Goal: Transaction & Acquisition: Purchase product/service

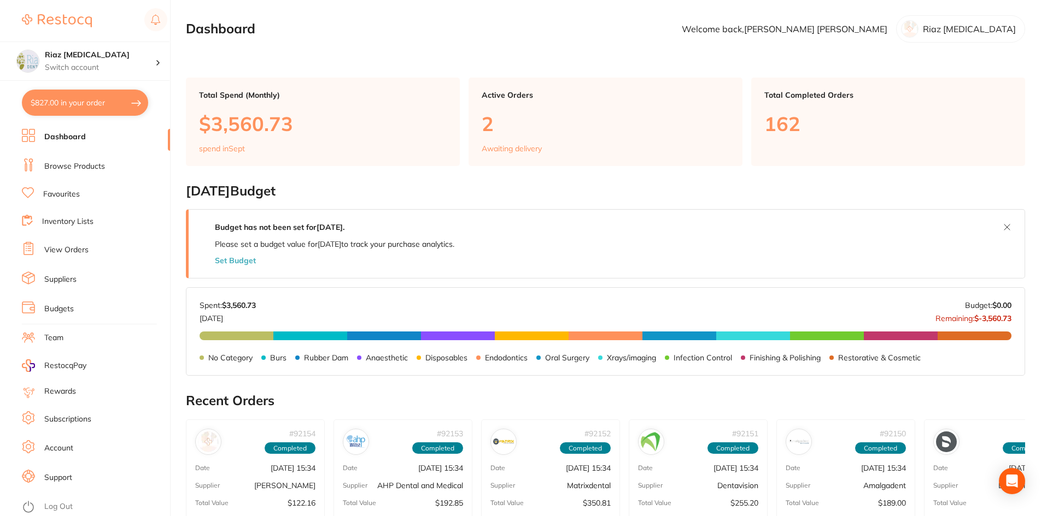
click at [388, 52] on main "Dashboard Welcome back, [PERSON_NAME] Riaz [MEDICAL_DATA] Total Spend (Monthly)…" at bounding box center [616, 433] width 861 height 866
click at [63, 160] on li "Browse Products" at bounding box center [96, 167] width 148 height 16
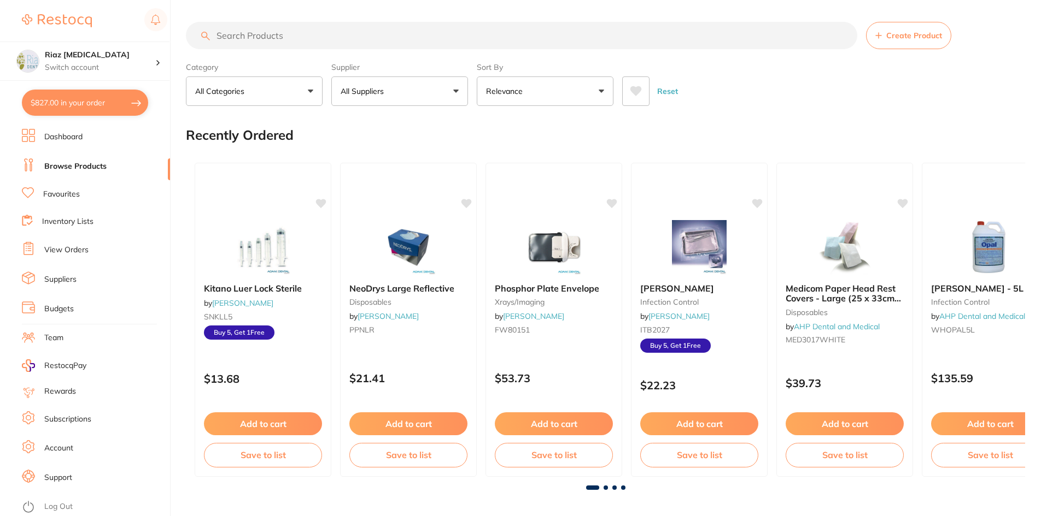
click at [62, 107] on button "$827.00 in your order" at bounding box center [85, 103] width 126 height 26
checkbox input "true"
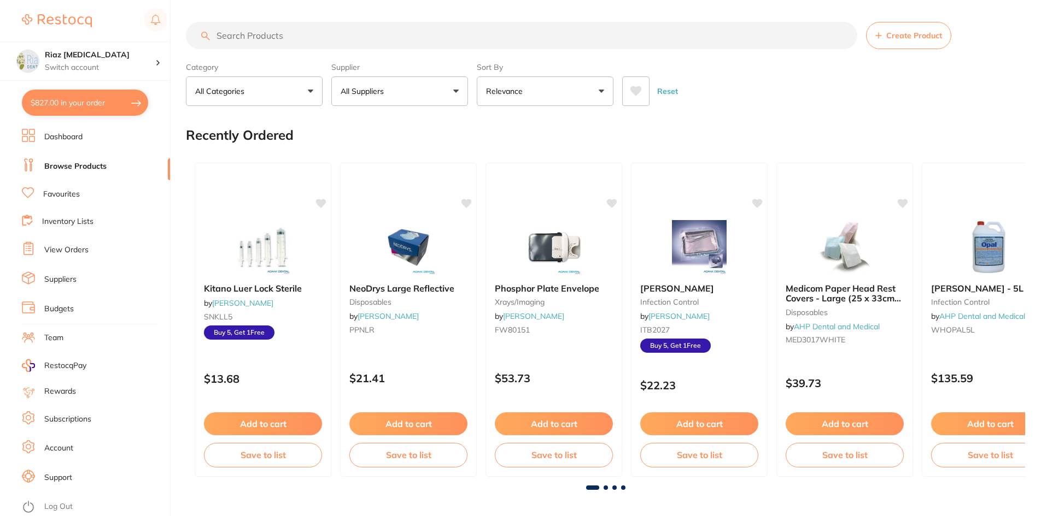
checkbox input "true"
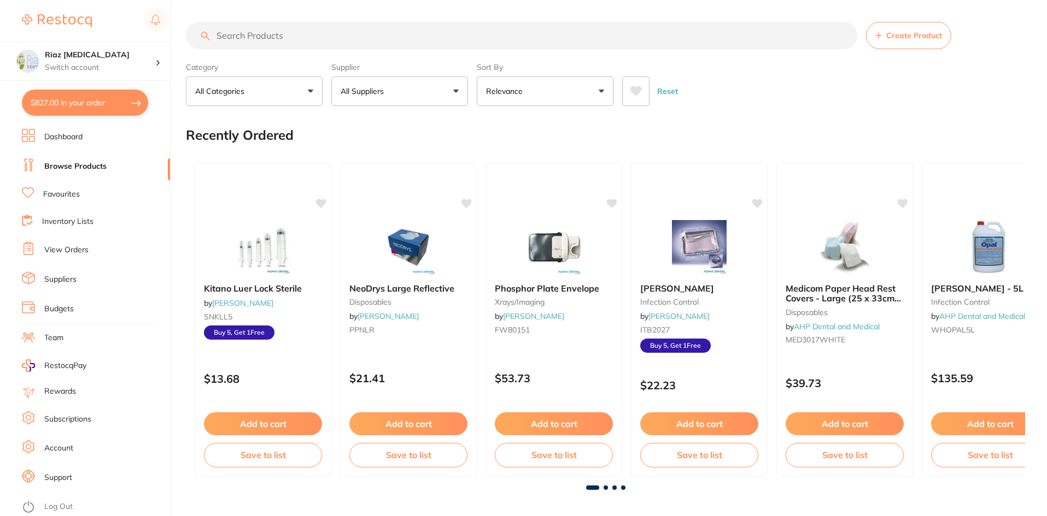
checkbox input "true"
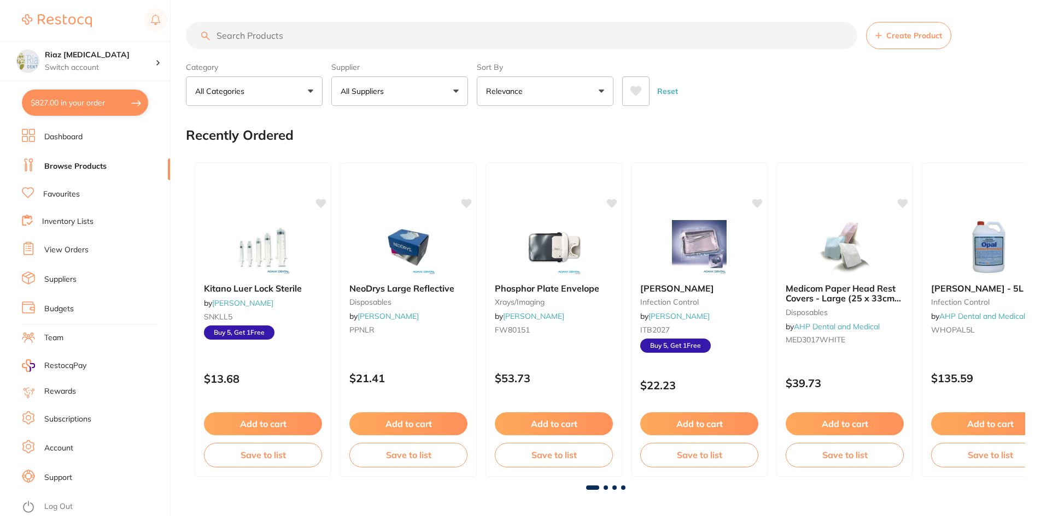
checkbox input "true"
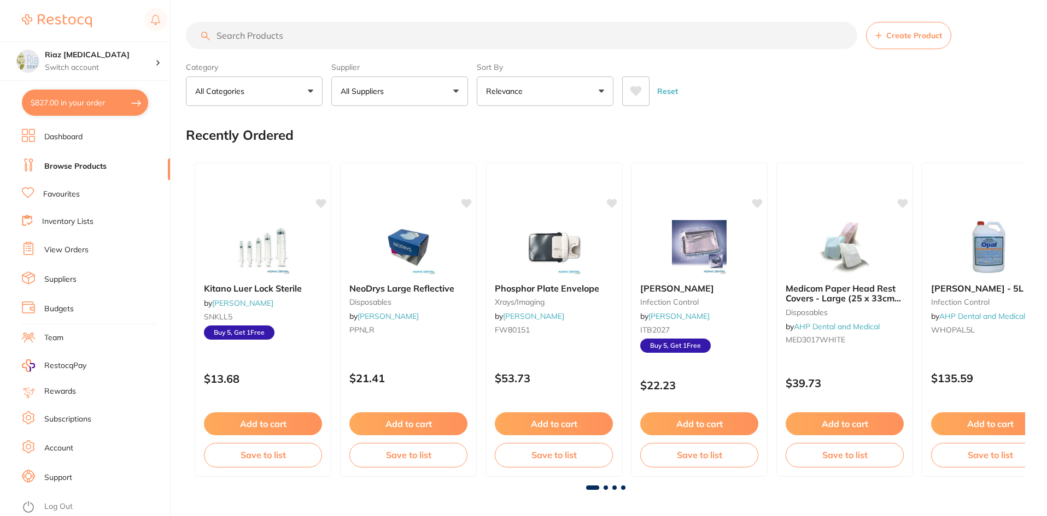
checkbox input "true"
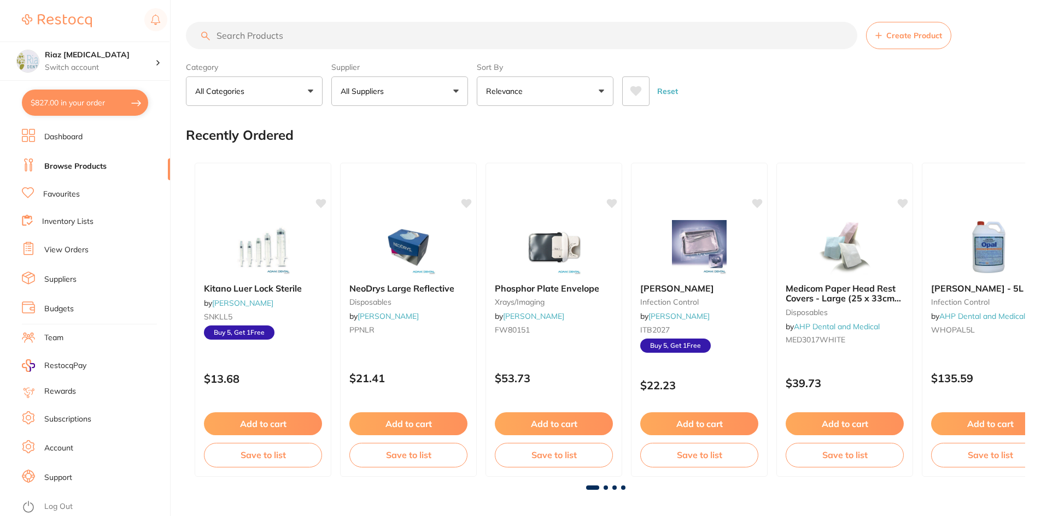
checkbox input "true"
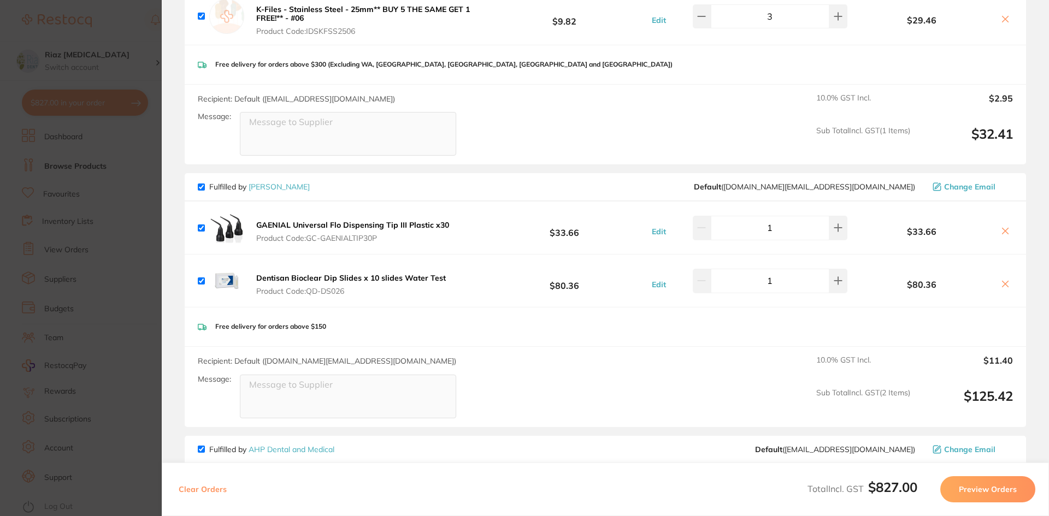
scroll to position [929, 0]
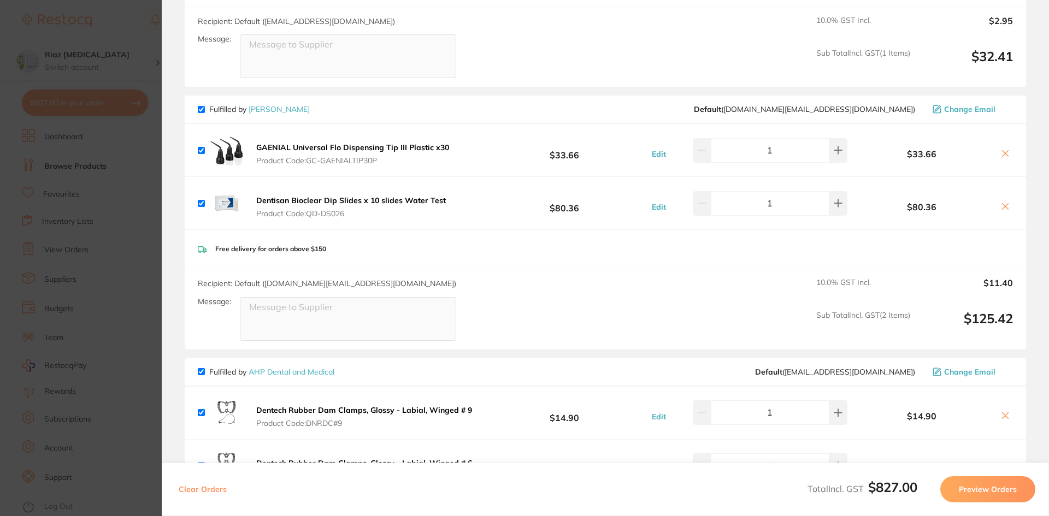
click at [260, 196] on b "Dentisan Bioclear Dip Slides x 10 slides Water Test" at bounding box center [351, 201] width 190 height 10
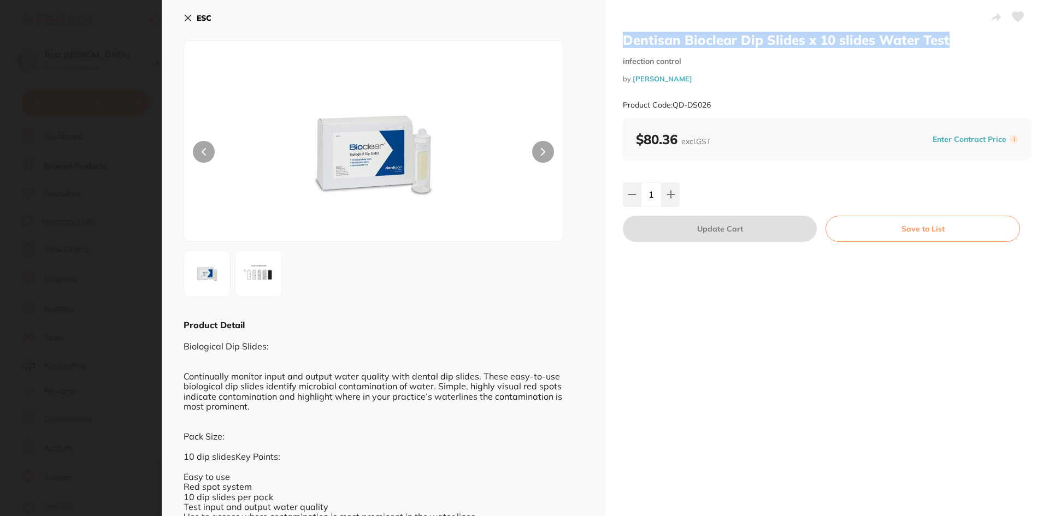
drag, startPoint x: 958, startPoint y: 37, endPoint x: 622, endPoint y: 38, distance: 336.1
click at [623, 38] on h2 "Dentisan Bioclear Dip Slides x 10 slides Water Test" at bounding box center [827, 40] width 409 height 16
copy h2 "Dentisan Bioclear Dip Slides x 10 slides Water Test"
